Goal: Information Seeking & Learning: Learn about a topic

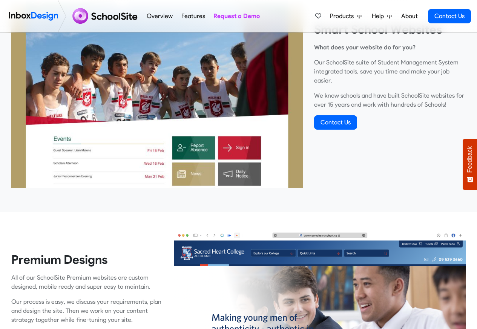
scroll to position [317, 0]
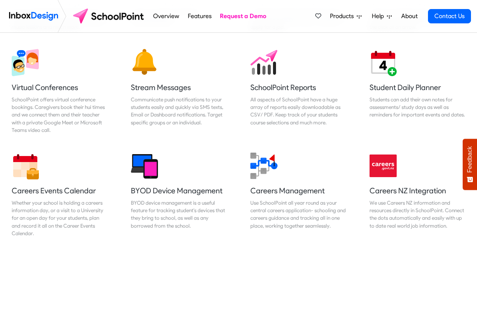
scroll to position [633, 0]
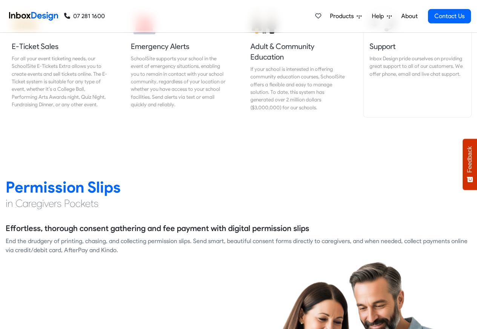
scroll to position [950, 0]
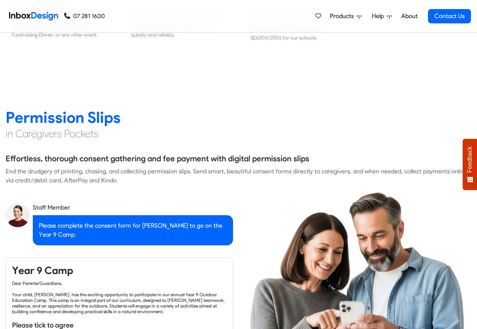
checkbox input "true"
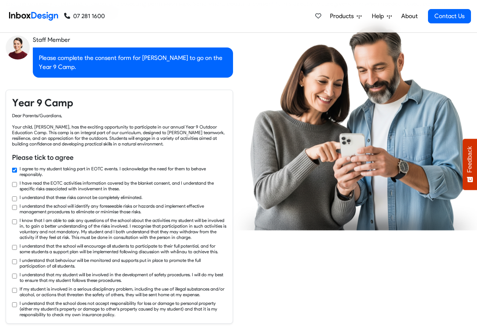
checkbox input "true"
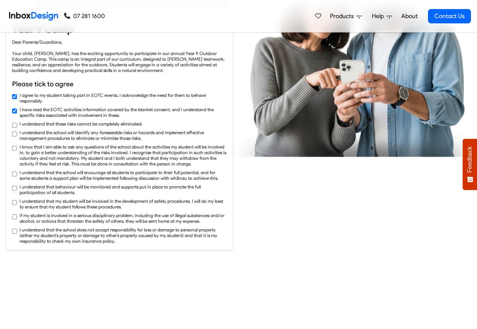
checkbox input "true"
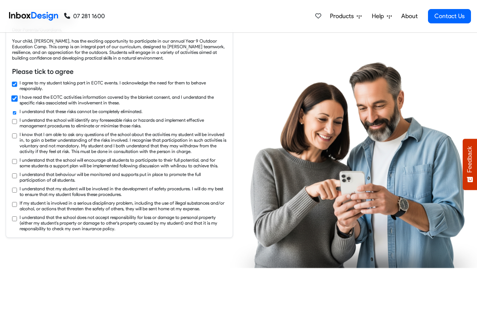
checkbox input "true"
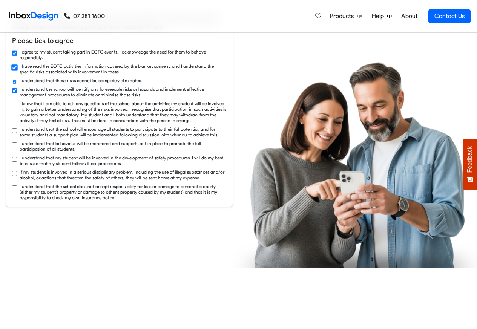
checkbox input "true"
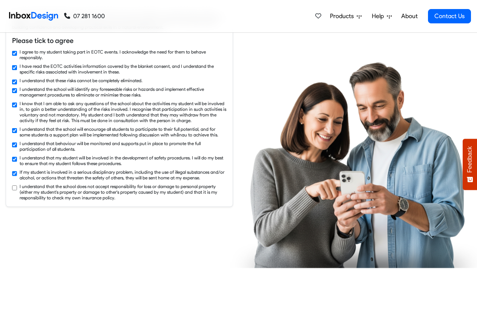
checkbox input "true"
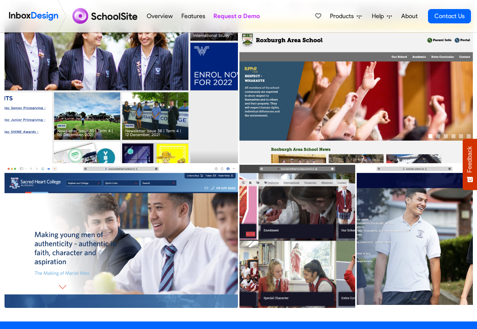
scroll to position [317, 0]
